Goal: Transaction & Acquisition: Purchase product/service

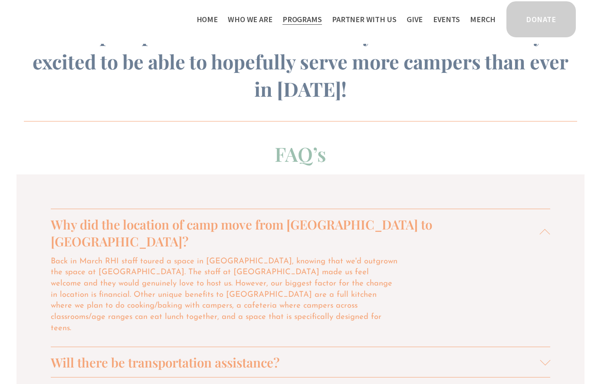
scroll to position [787, 0]
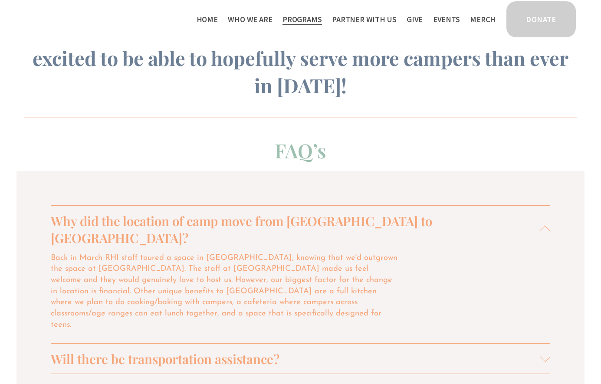
click at [191, 350] on span "Will there be transportation assistance?" at bounding box center [295, 358] width 489 height 17
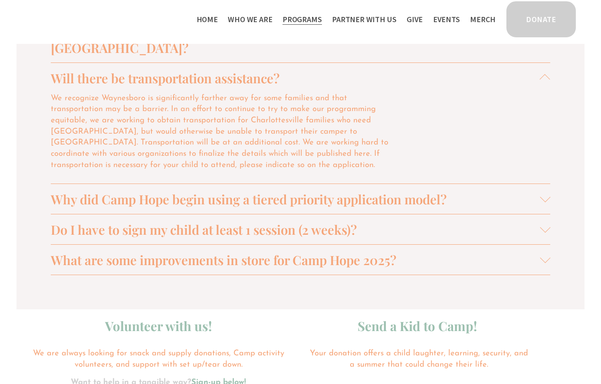
scroll to position [943, 0]
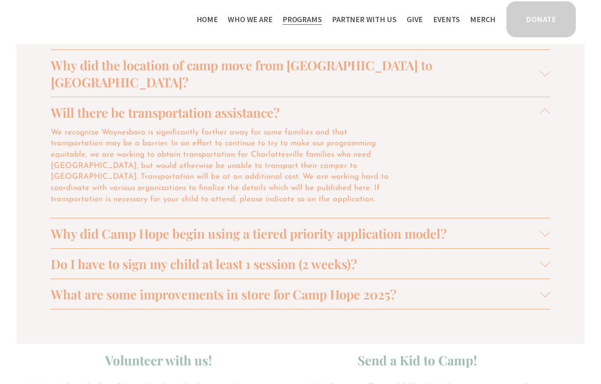
click at [265, 18] on span "Who We Are" at bounding box center [250, 19] width 44 height 13
click at [0, 0] on span "Staff & Board" at bounding box center [0, 0] width 0 height 0
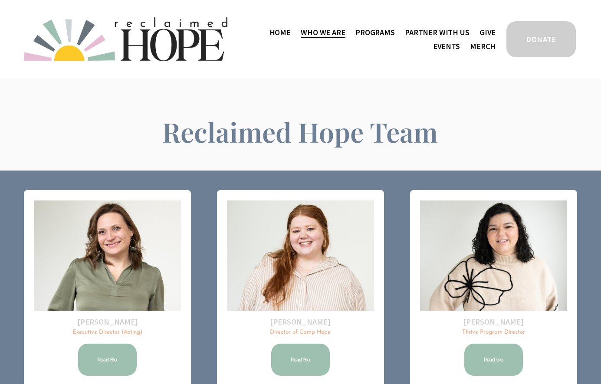
click at [0, 0] on span "Camp Hope" at bounding box center [0, 0] width 0 height 0
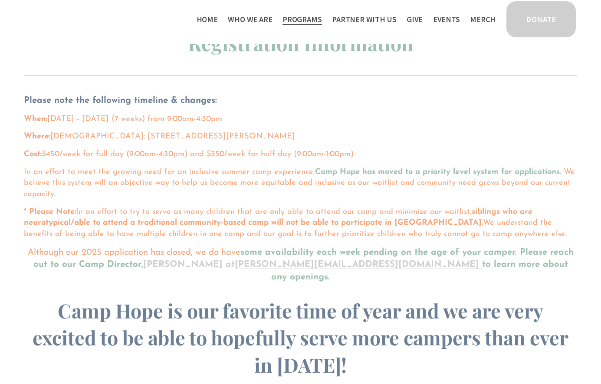
scroll to position [507, 0]
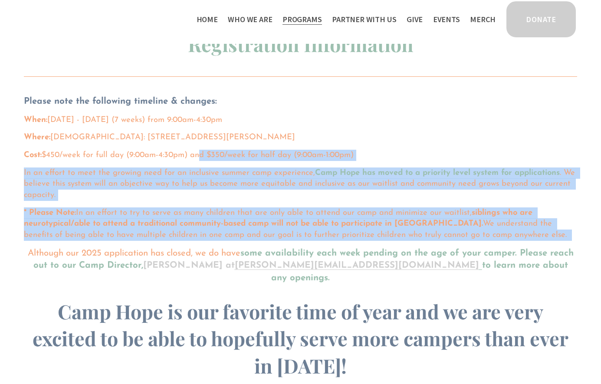
drag, startPoint x: 203, startPoint y: 147, endPoint x: 255, endPoint y: 233, distance: 100.4
click at [255, 233] on div "Please note the following timeline & changes: When: June 16th - August 1st, 202…" at bounding box center [300, 236] width 553 height 283
click at [255, 193] on div "Please note the following timeline & changes: When: June 16th - August 1st, 202…" at bounding box center [300, 236] width 553 height 283
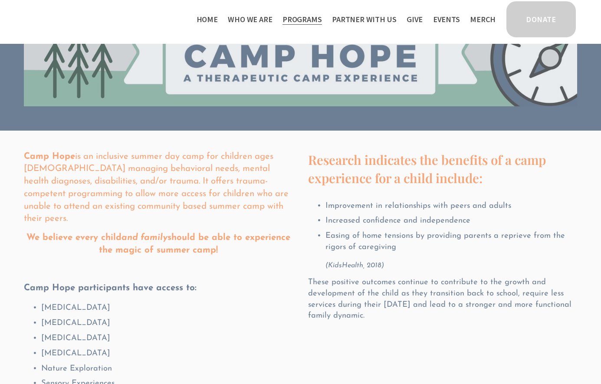
scroll to position [72, 0]
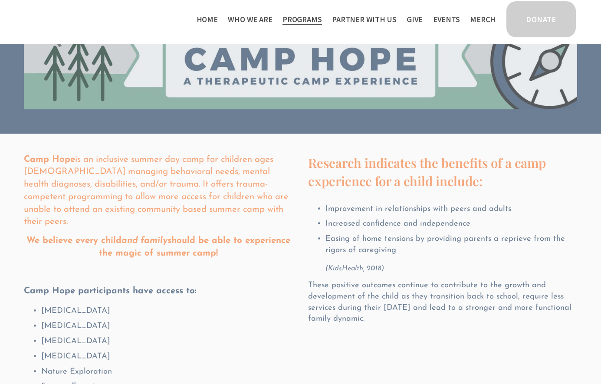
click at [218, 20] on link "Home" at bounding box center [207, 19] width 21 height 14
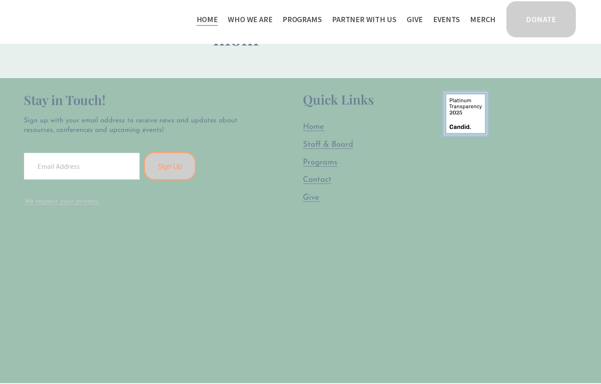
scroll to position [2125, 0]
click at [0, 0] on span "Public Documents" at bounding box center [0, 0] width 0 height 0
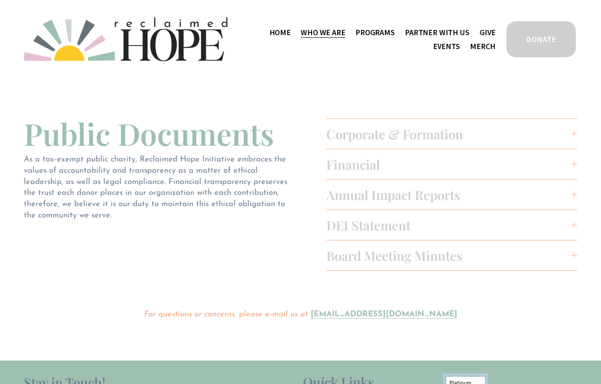
click at [460, 39] on link "Events" at bounding box center [446, 46] width 27 height 14
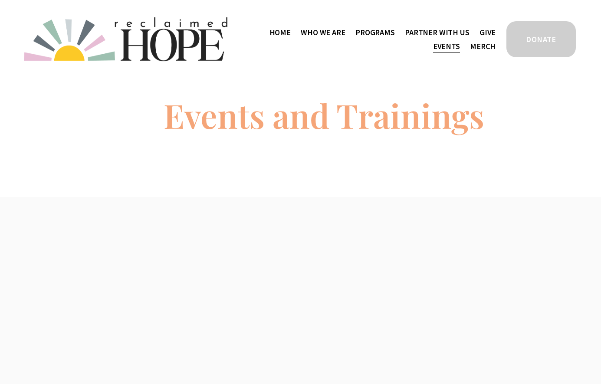
click at [488, 49] on link "Merch" at bounding box center [483, 46] width 26 height 14
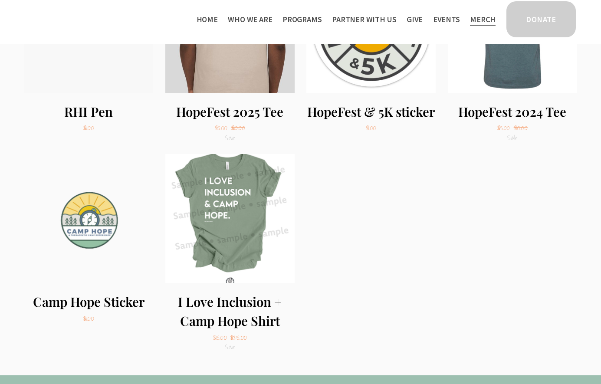
scroll to position [829, 0]
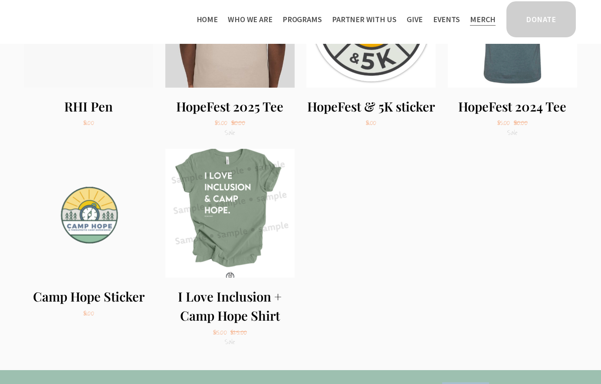
click at [223, 180] on img "I Love Inclusion + Camp Hope Shirt" at bounding box center [229, 213] width 129 height 129
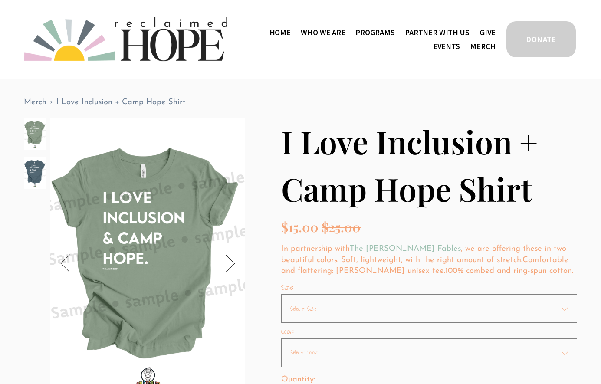
click at [42, 175] on img "Image 2 of 2" at bounding box center [35, 173] width 22 height 33
